Goal: Task Accomplishment & Management: Manage account settings

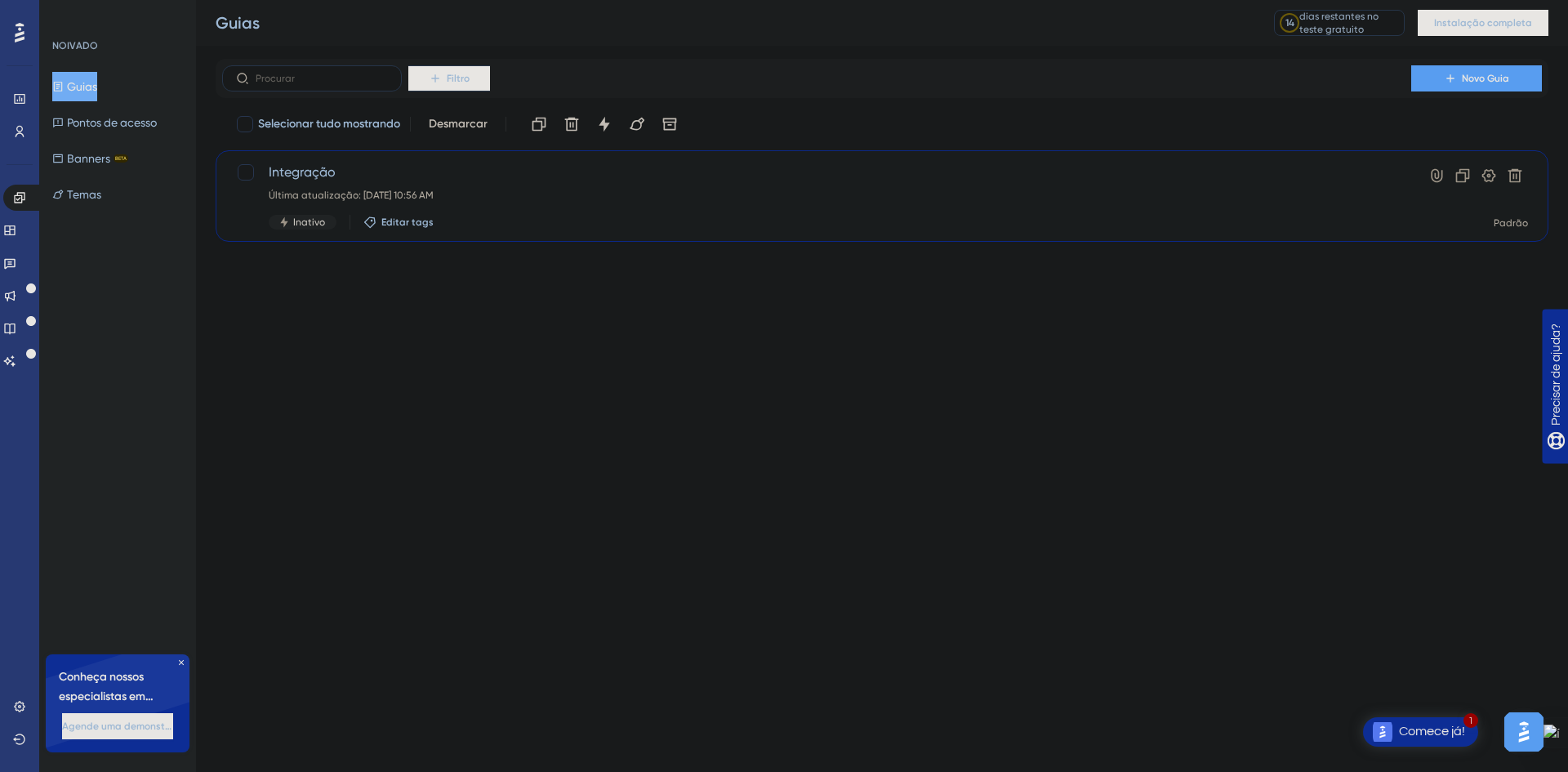
click at [341, 188] on div "Última atualização: [DATE] 10:56 AM" at bounding box center [816, 195] width 1096 height 13
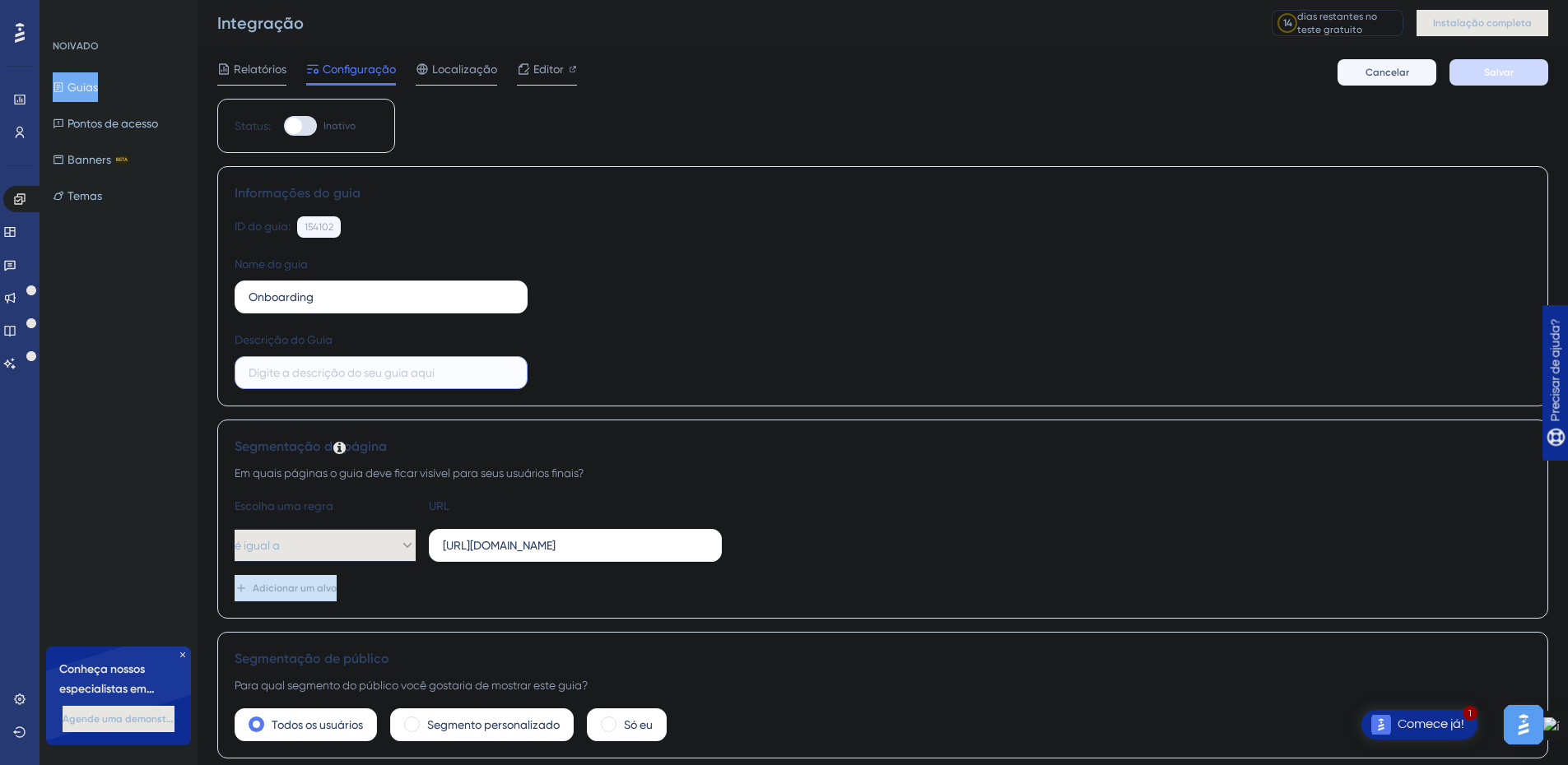
click at [468, 373] on input "text" at bounding box center [381, 372] width 265 height 18
click at [343, 374] on input "Teste de Tour" at bounding box center [381, 372] width 265 height 18
type input "Teste de Tour Guiado"
click at [841, 298] on div "ID do guia: 154102 Cópia Nome do guia Onboarding Descrição do Guia Teste de Tou…" at bounding box center [883, 302] width 1296 height 173
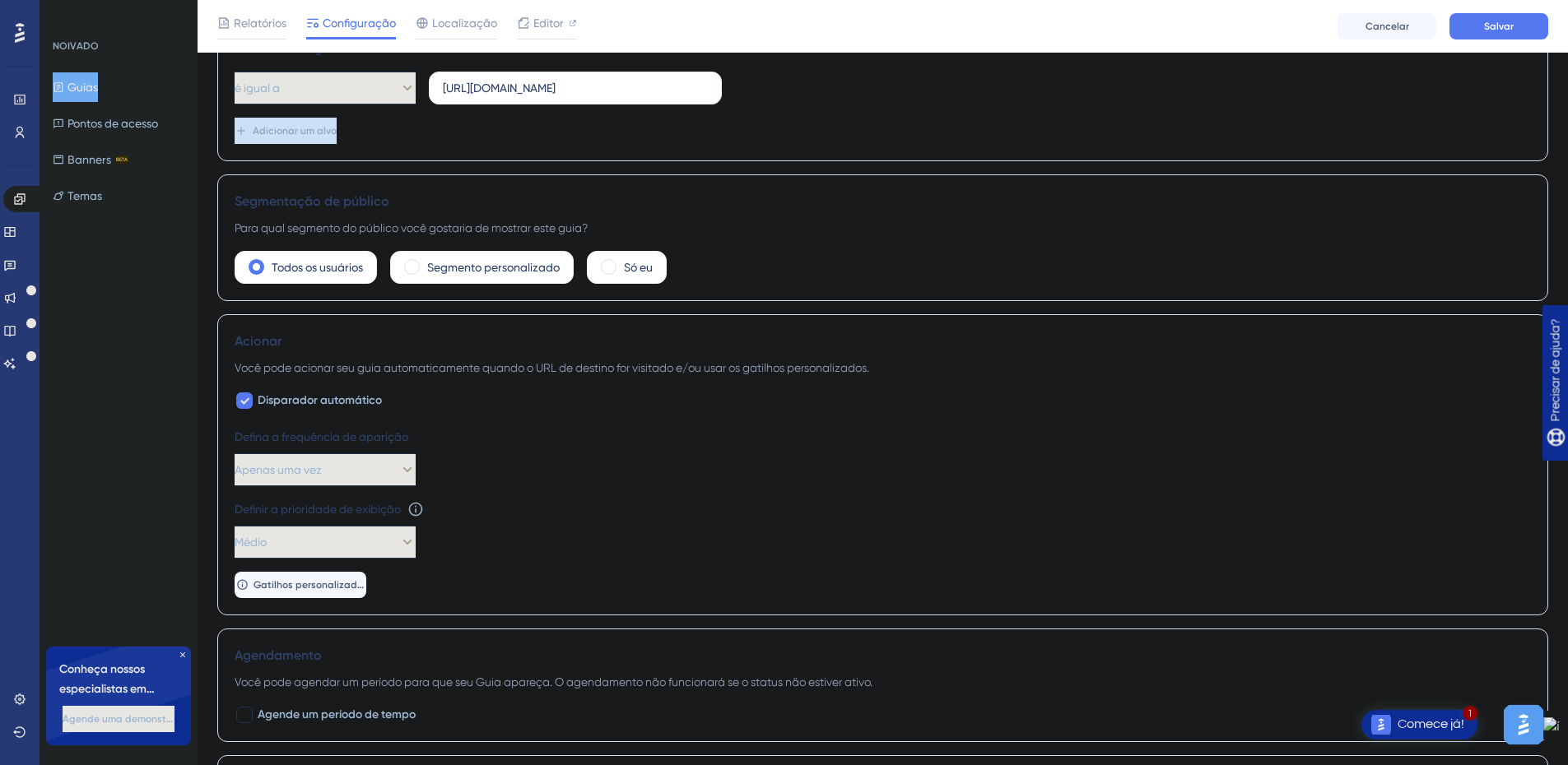
scroll to position [494, 0]
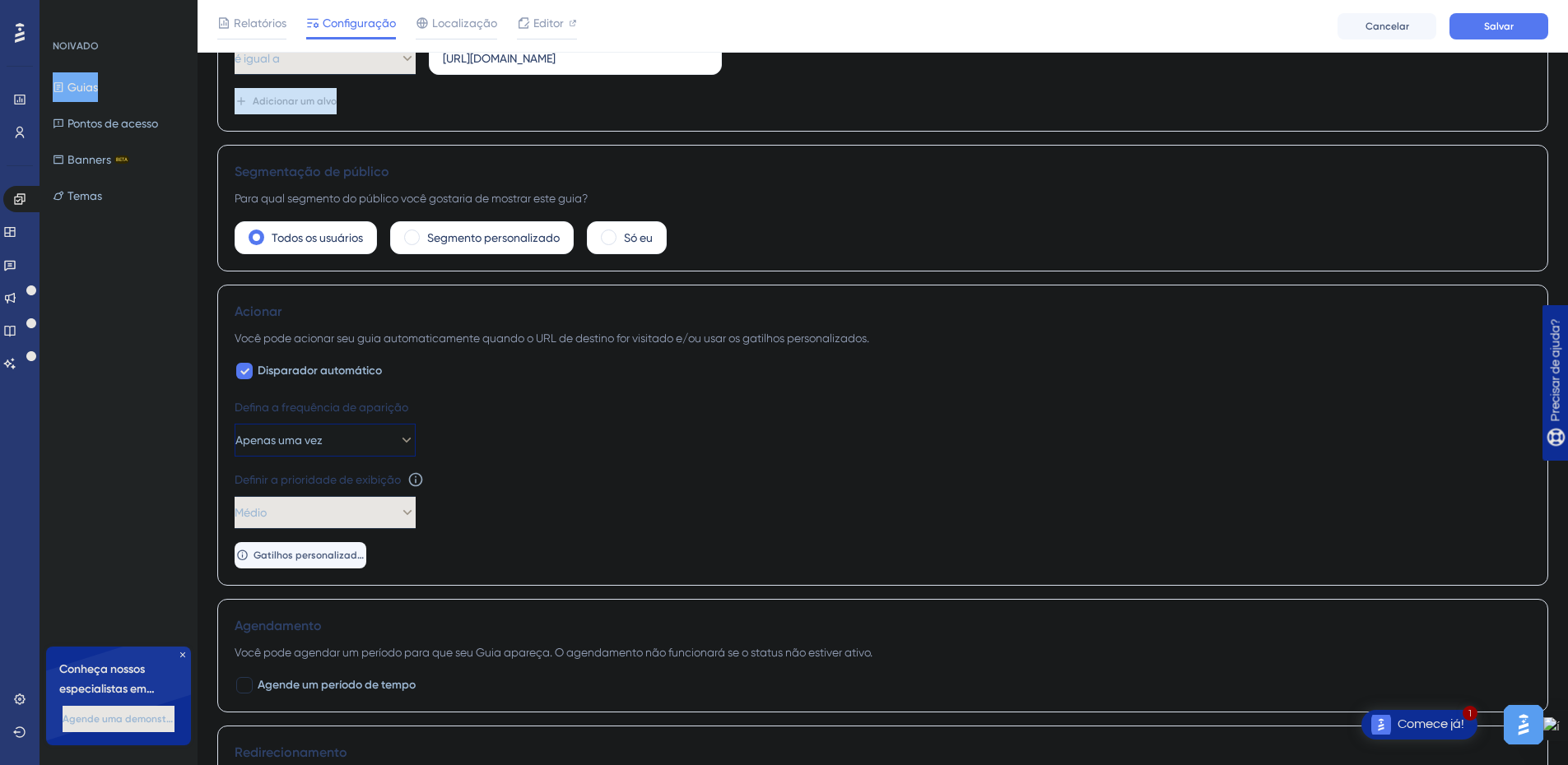
click at [398, 437] on icon at bounding box center [407, 440] width 17 height 17
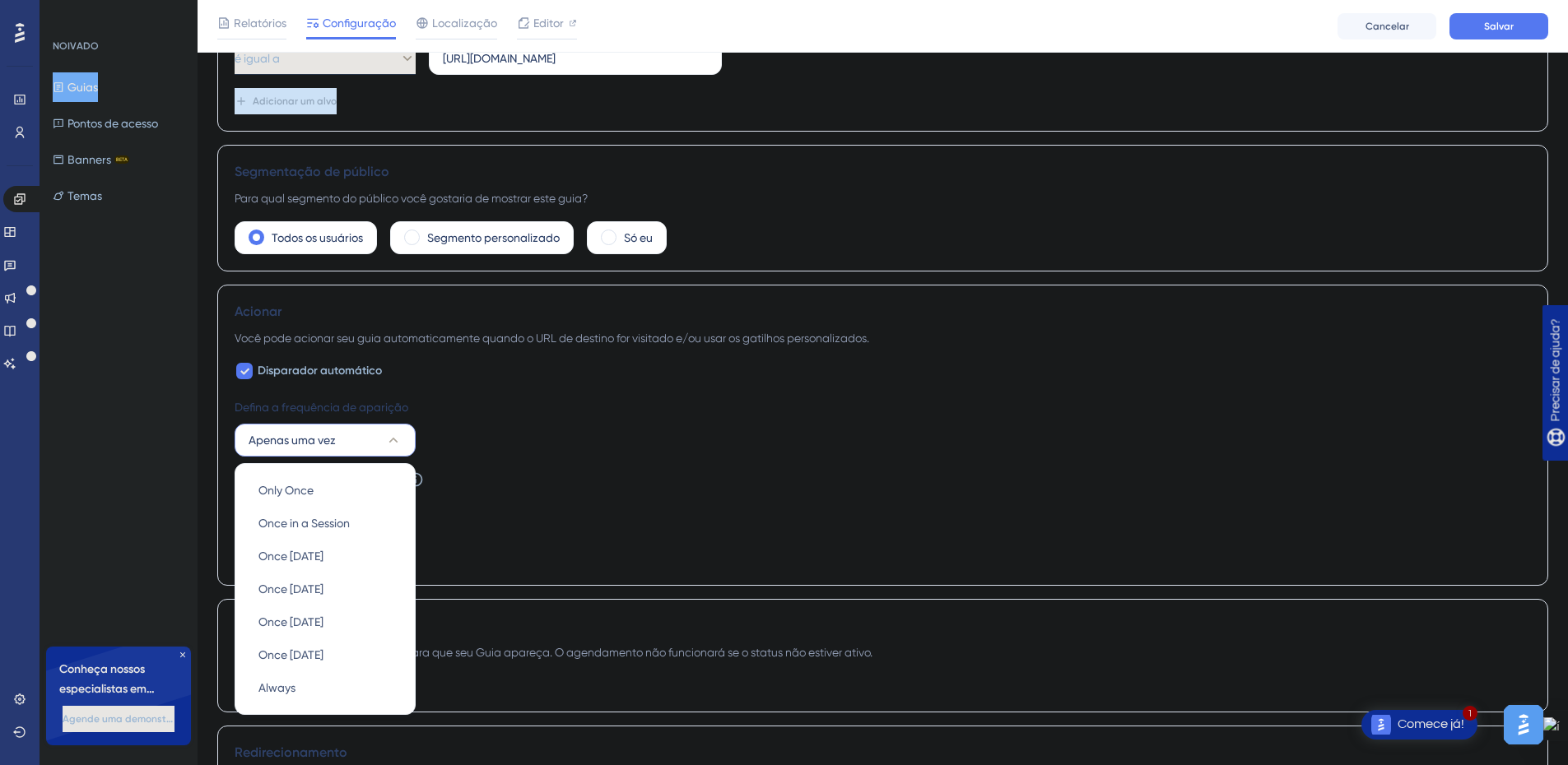
scroll to position [690, 0]
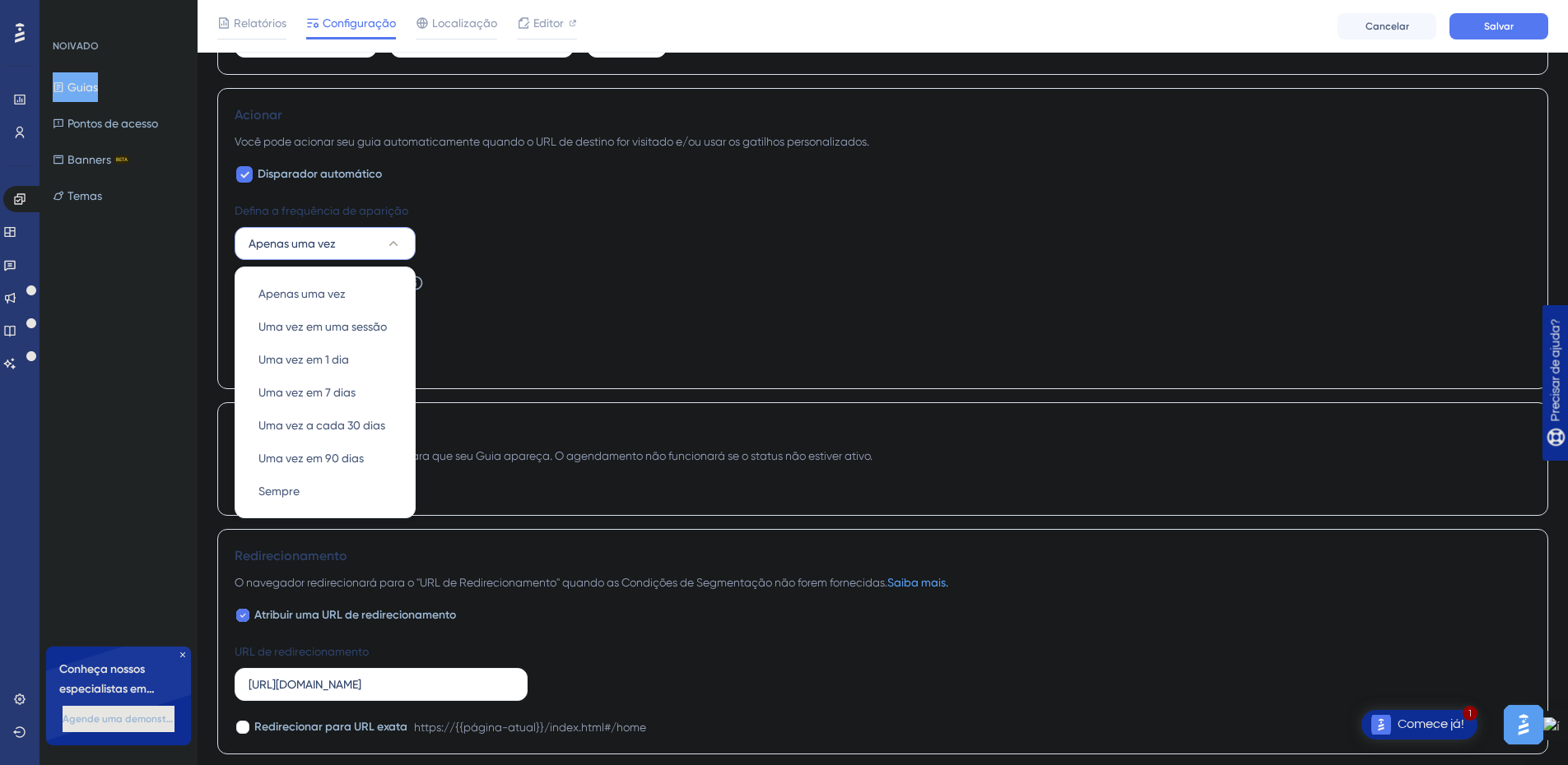
click at [396, 240] on icon at bounding box center [394, 244] width 17 height 17
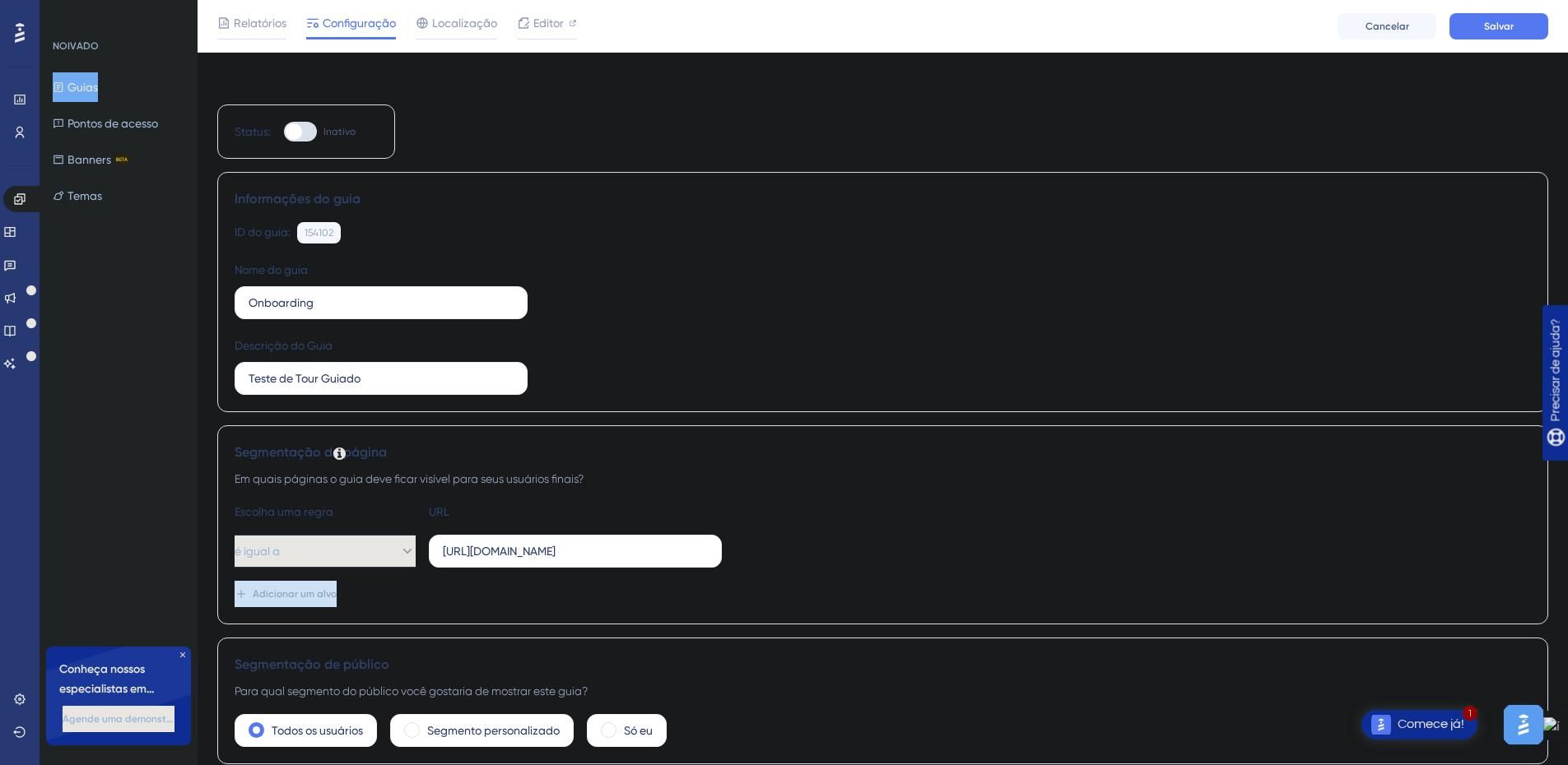
scroll to position [0, 0]
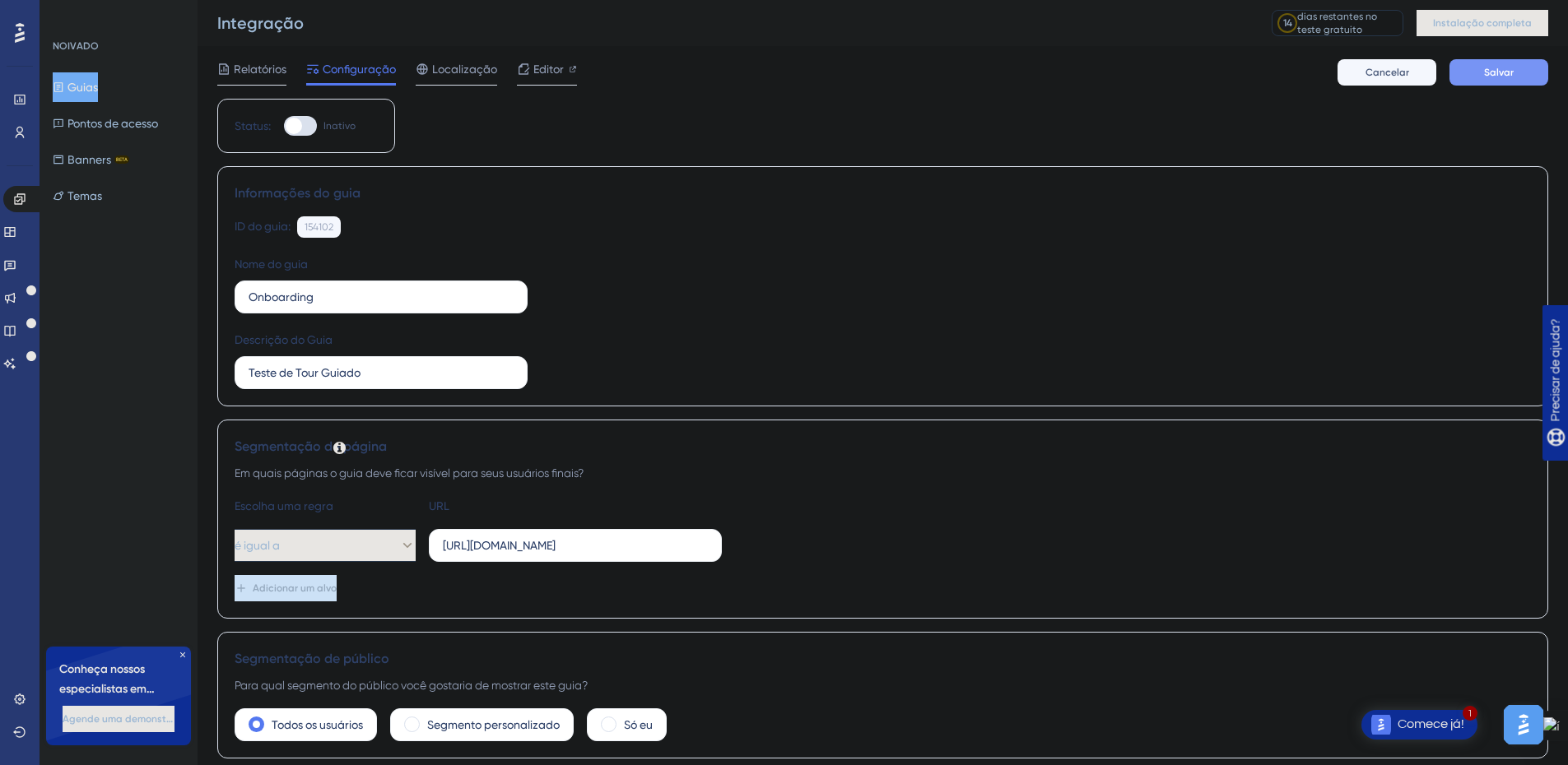
click at [1505, 79] on button "Salvar" at bounding box center [1499, 72] width 99 height 26
click at [455, 64] on font "Localização" at bounding box center [465, 69] width 65 height 13
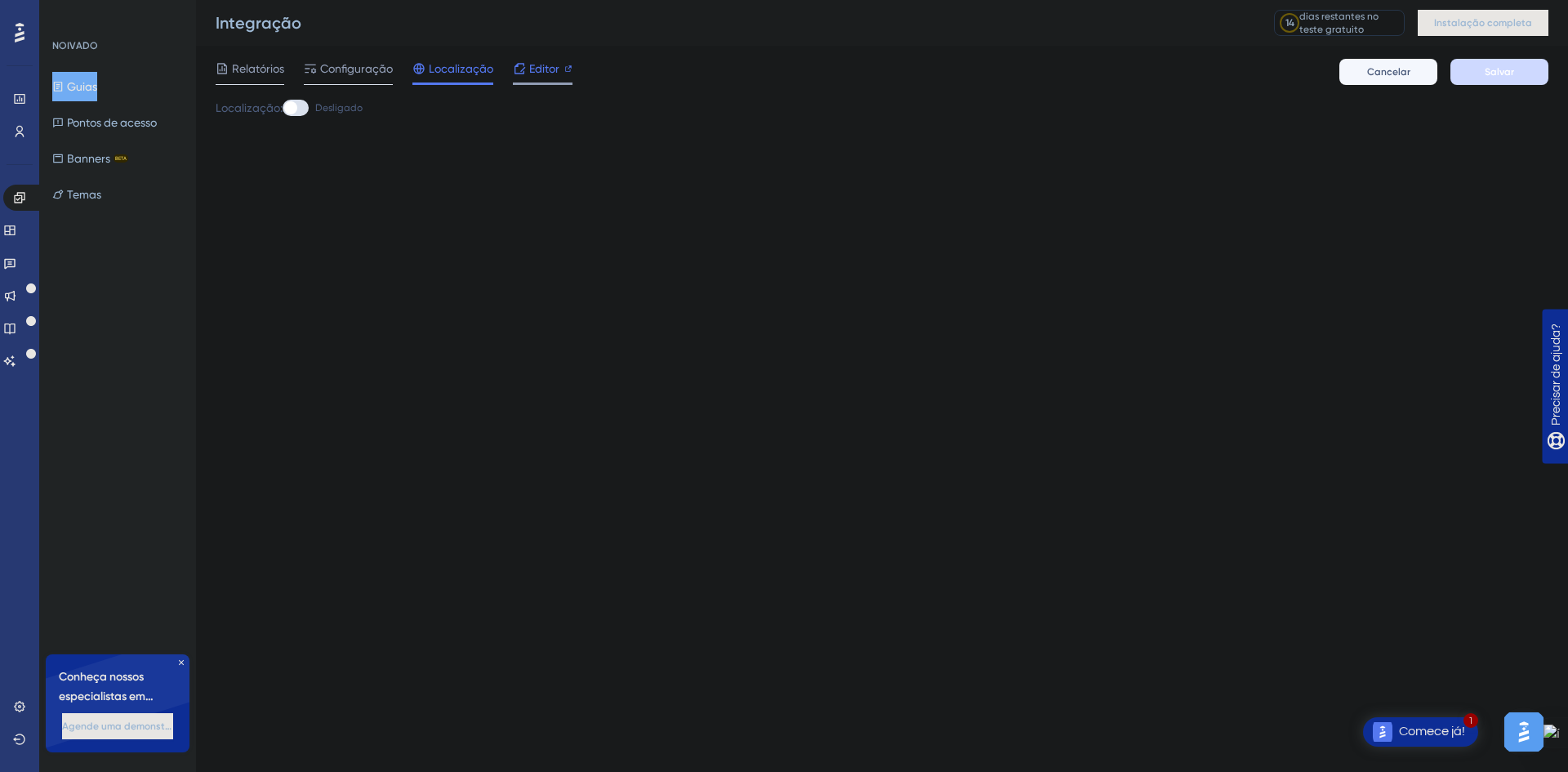
click at [546, 66] on font "Editor" at bounding box center [544, 69] width 31 height 13
